Goal: Task Accomplishment & Management: Complete application form

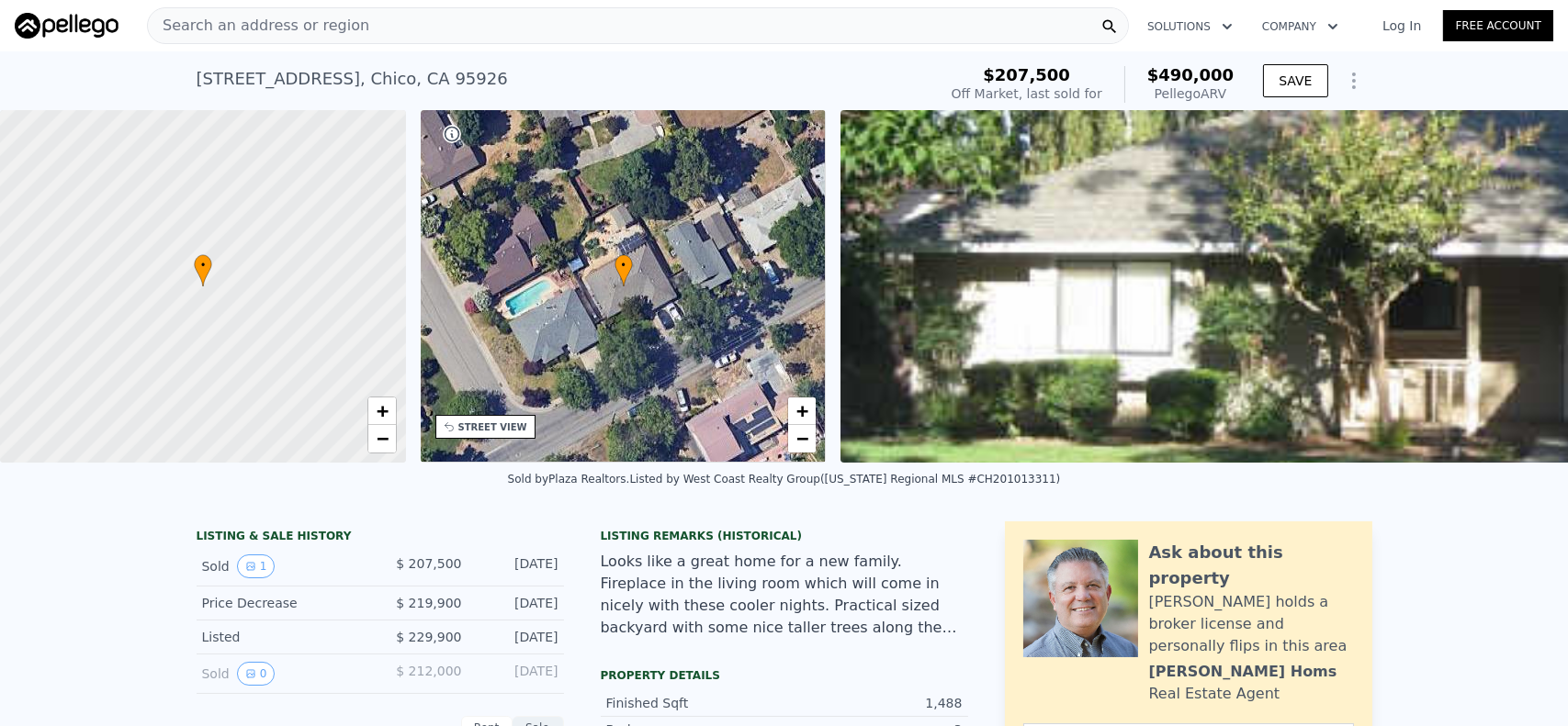
scroll to position [0, 8]
click at [1351, 74] on icon "Show Options" at bounding box center [1353, 80] width 22 height 22
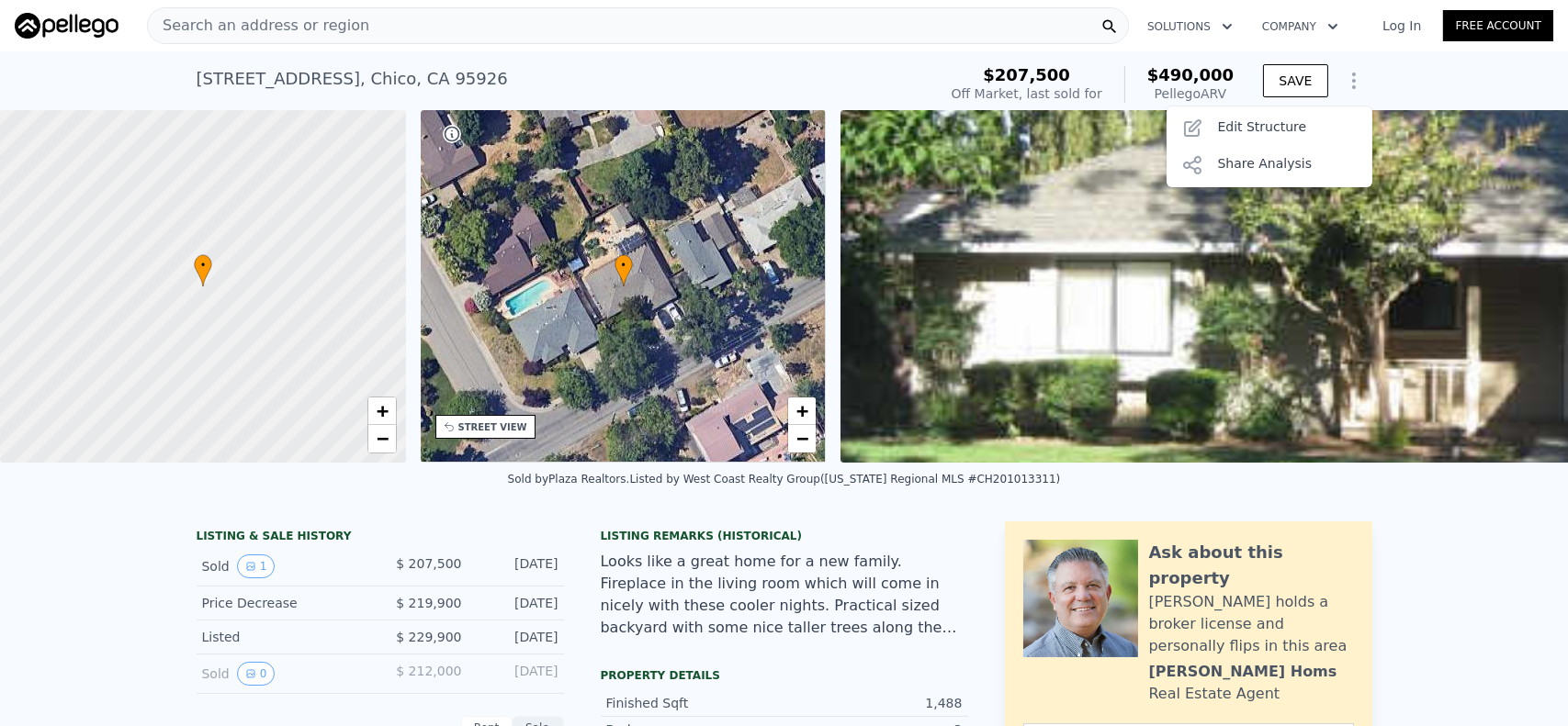
click at [1351, 80] on icon "Show Options" at bounding box center [1353, 80] width 22 height 22
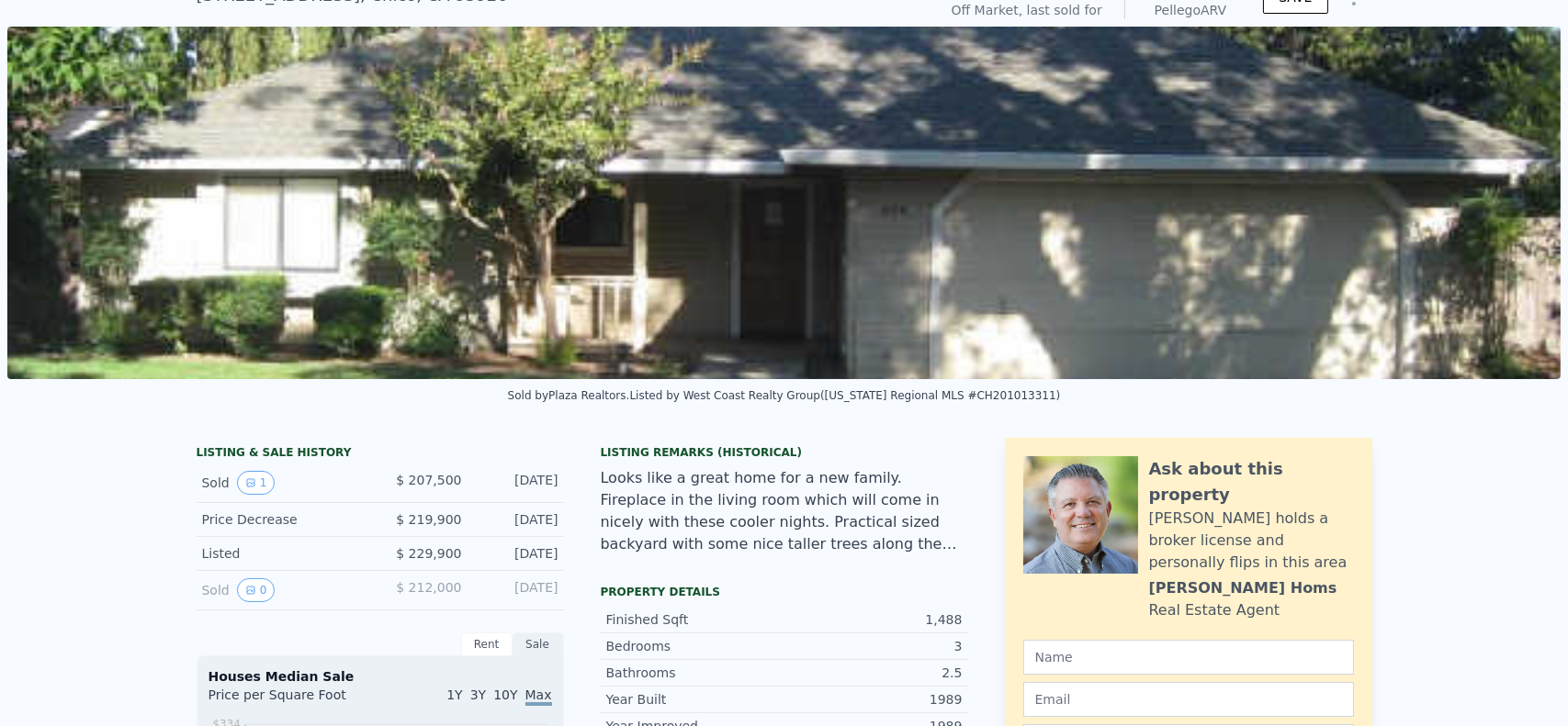
scroll to position [0, 0]
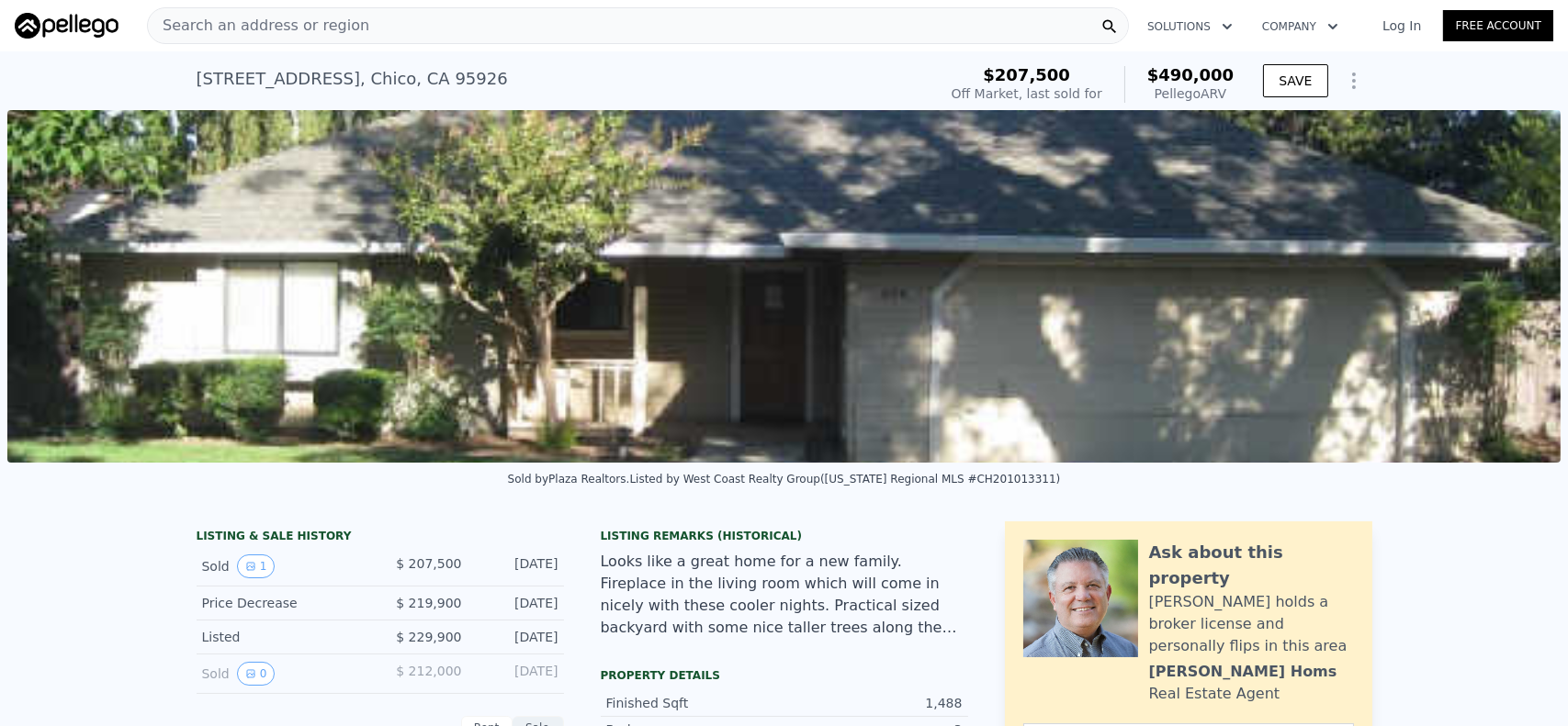
click at [1497, 25] on link "Free Account" at bounding box center [1498, 25] width 110 height 31
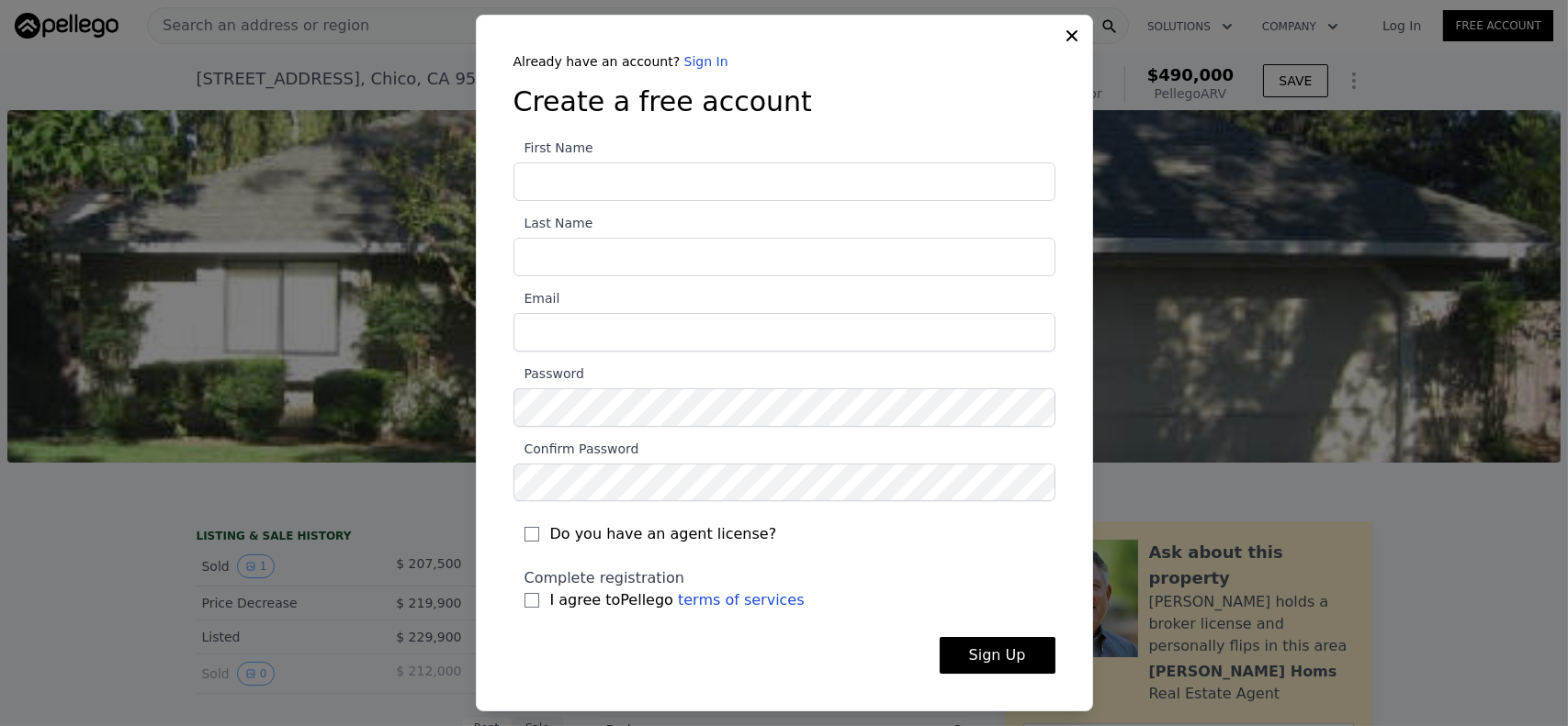
click at [1070, 38] on div "Already have an account? Sign In Create a free account First Name Last Name Ema…" at bounding box center [784, 363] width 617 height 698
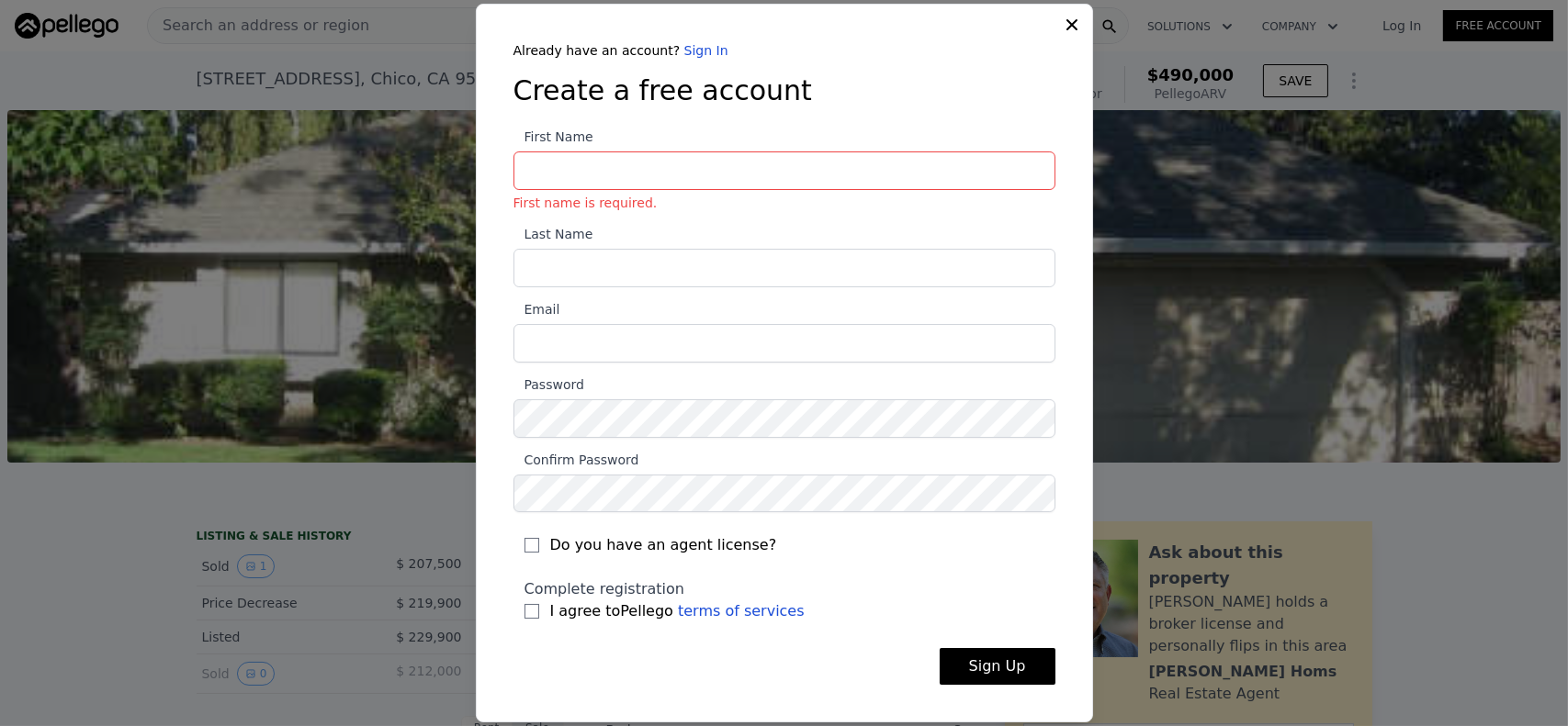
click at [1071, 24] on icon at bounding box center [1071, 24] width 11 height 11
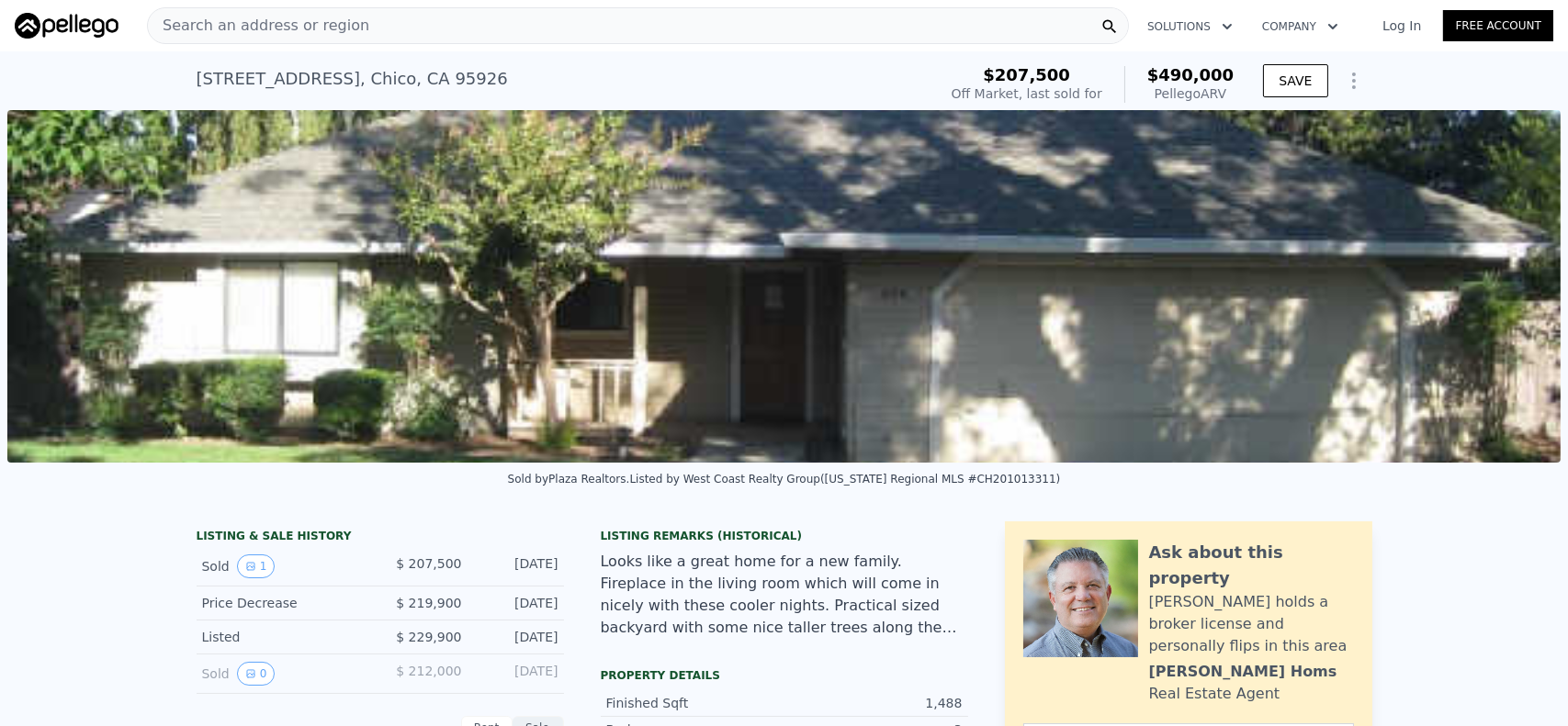
click at [1222, 27] on icon "button" at bounding box center [1227, 27] width 10 height 6
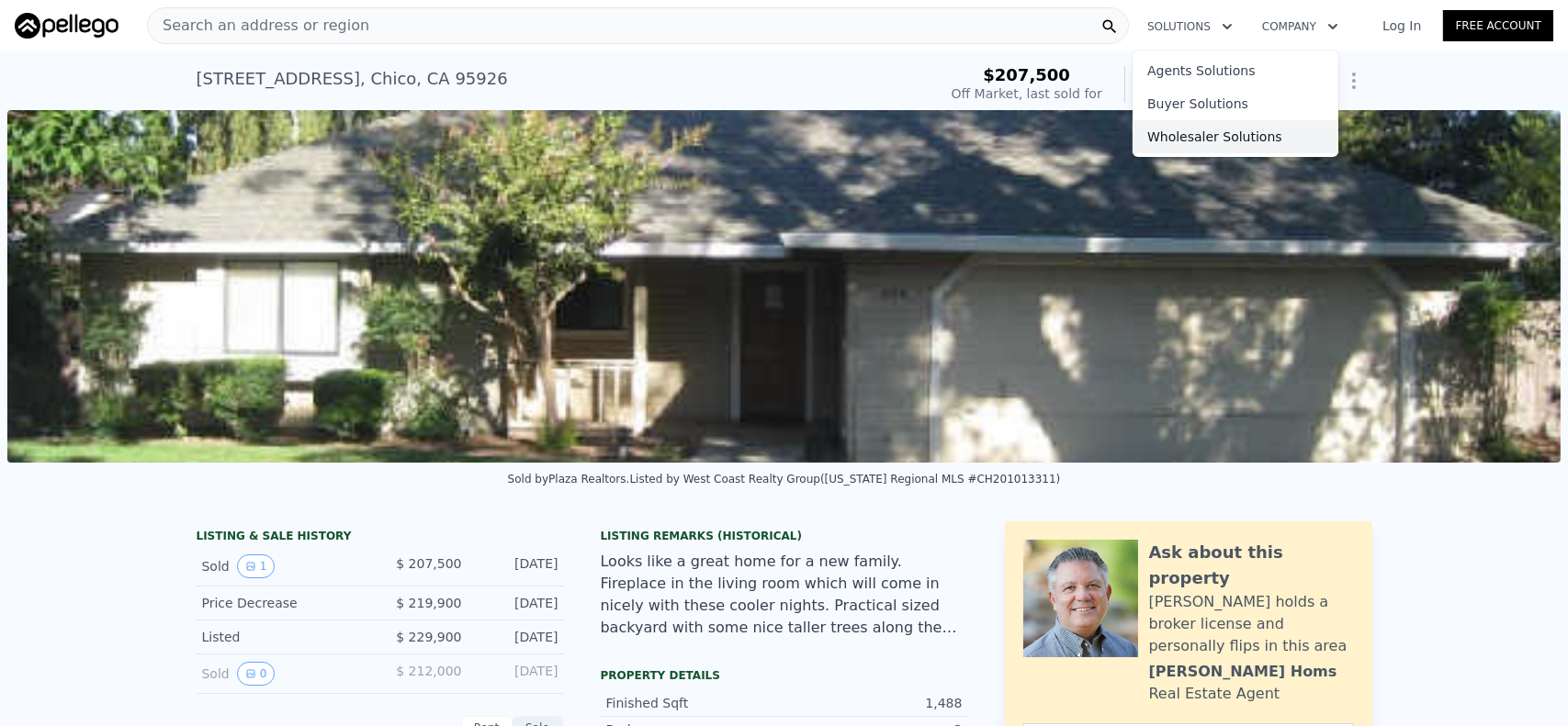
click at [1208, 127] on link "Wholesaler Solutions" at bounding box center [1234, 137] width 205 height 33
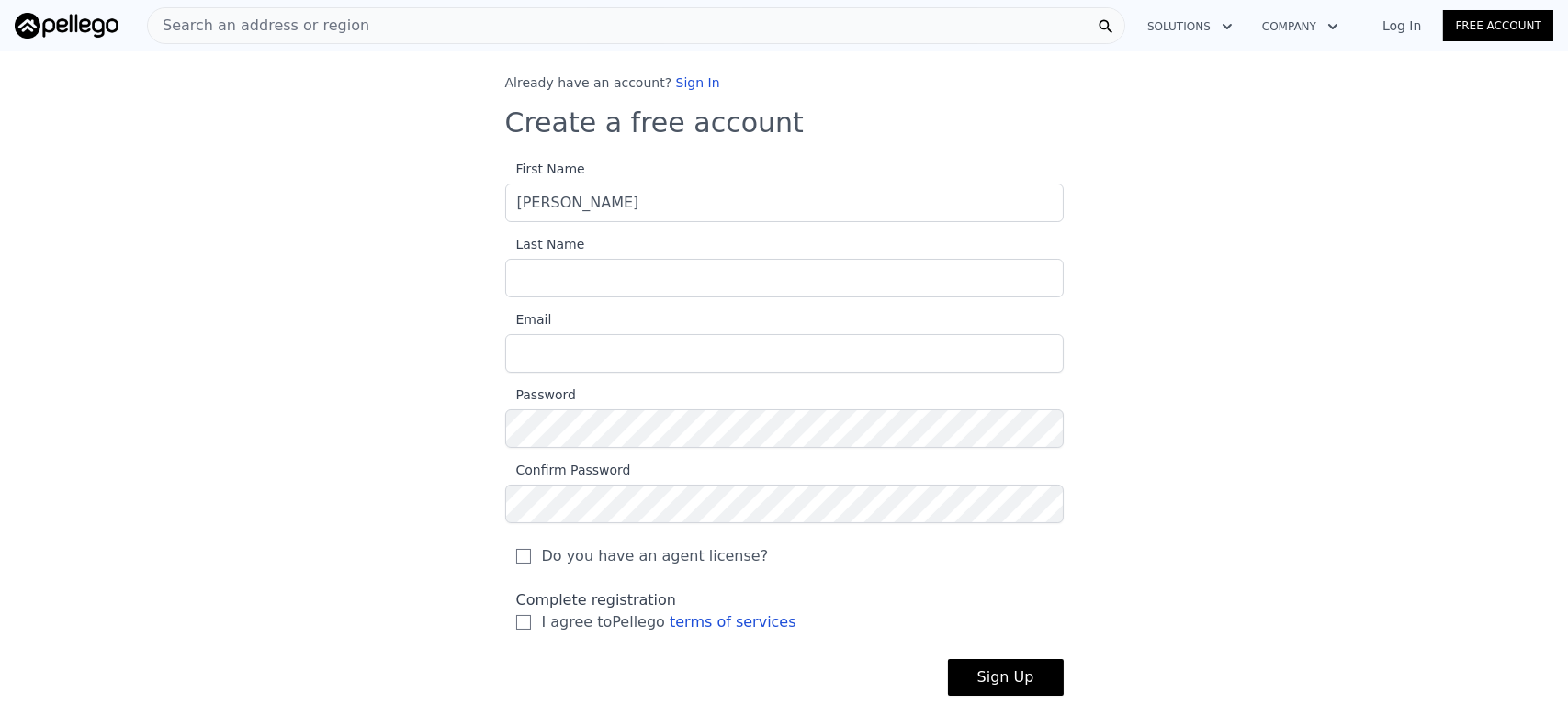
type input "Terry"
type input "Marlais"
click at [543, 356] on input "Email" at bounding box center [784, 354] width 558 height 39
type input "terry@marlais.com"
click at [516, 624] on input "I agree to Pellego terms of services" at bounding box center [523, 622] width 14 height 14
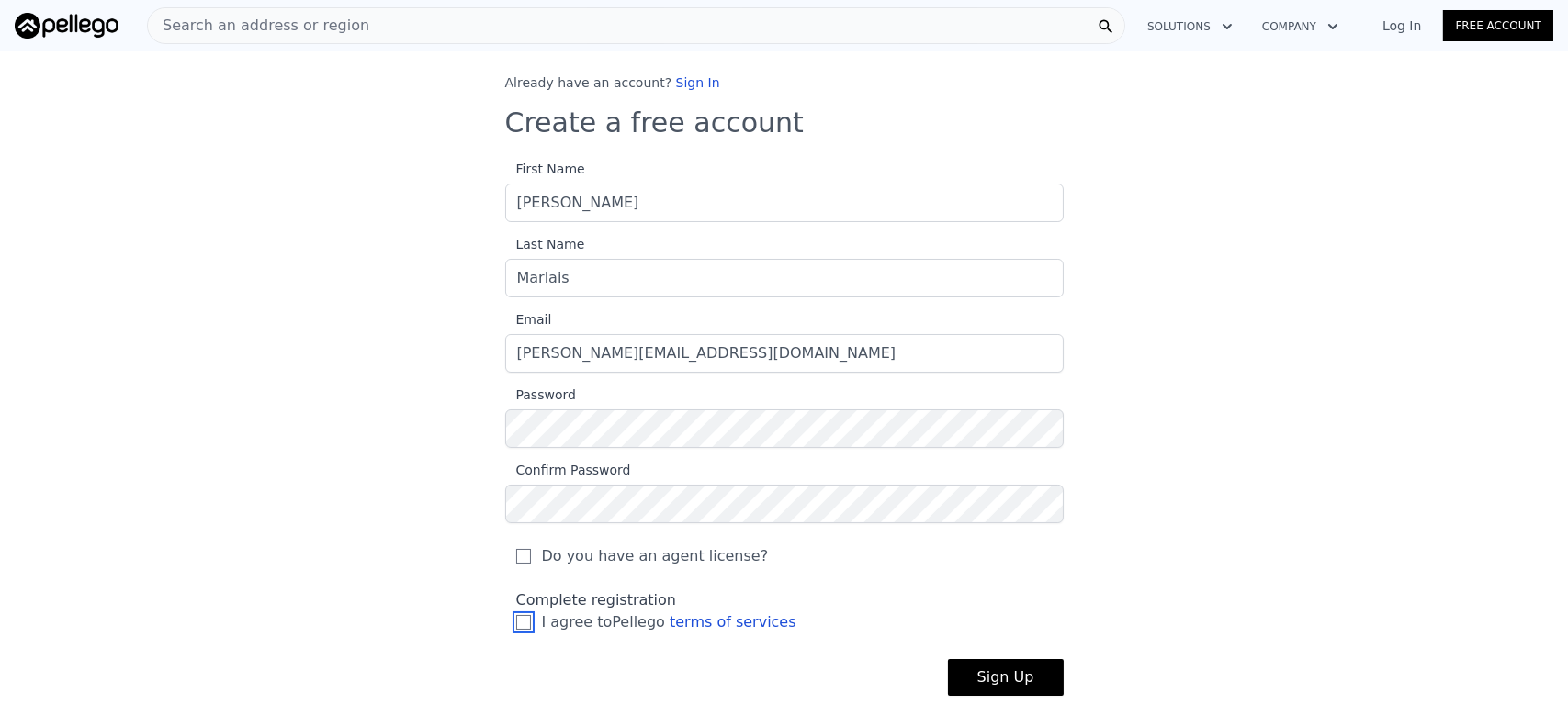
checkbox input "true"
click at [725, 624] on link "terms of services" at bounding box center [732, 622] width 126 height 17
click at [1015, 672] on button "Sign Up" at bounding box center [1006, 678] width 116 height 37
